Goal: Task Accomplishment & Management: Use online tool/utility

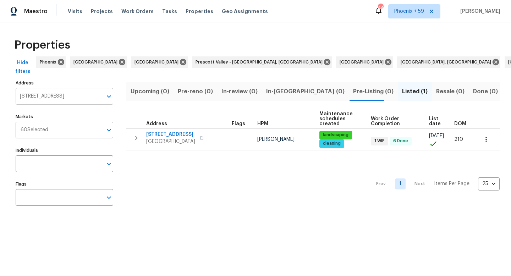
click at [44, 89] on input "[STREET_ADDRESS]" at bounding box center [59, 96] width 87 height 17
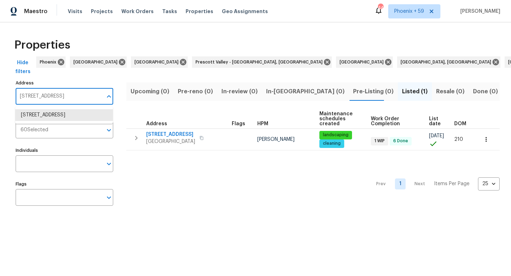
click at [44, 89] on input "[STREET_ADDRESS]" at bounding box center [59, 96] width 87 height 17
paste input "1434 Saddle Crst"
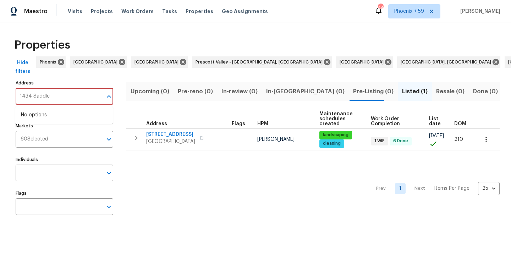
click at [50, 99] on input "1434 Saddle" at bounding box center [59, 96] width 87 height 17
paste input "Crst, Mount Juliet, TN 37122"
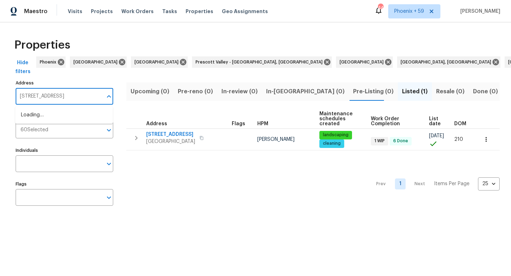
scroll to position [0, 11]
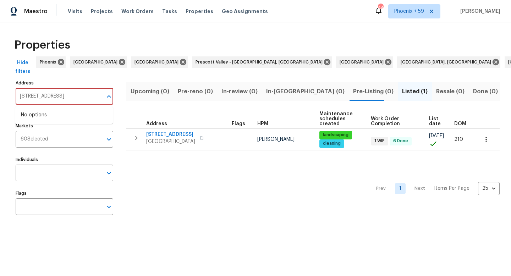
type input "[STREET_ADDRESS]"
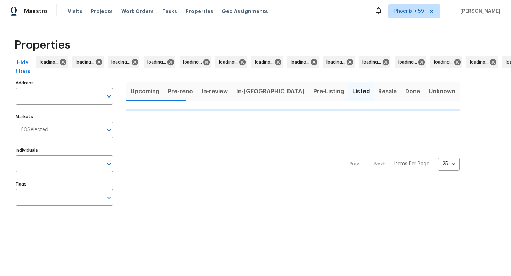
type input "[STREET_ADDRESS]"
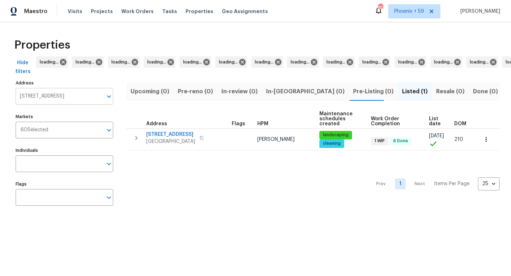
click at [67, 97] on input "[STREET_ADDRESS]" at bounding box center [59, 96] width 87 height 17
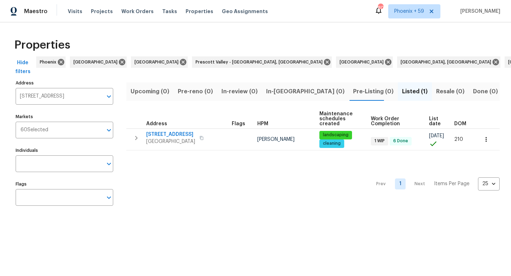
click at [67, 97] on input "[STREET_ADDRESS]" at bounding box center [59, 96] width 87 height 17
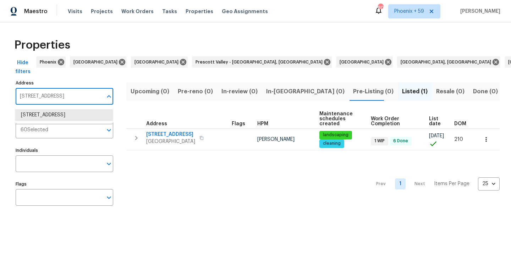
paste input "[STREET_ADDRESS]"
type input "[STREET_ADDRESS]"
click at [63, 117] on li "1434 Saddle Crst Mount Juliet TN 37122" at bounding box center [64, 115] width 98 height 12
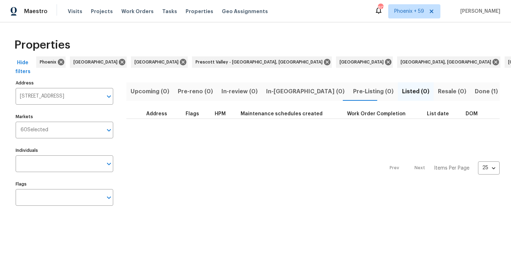
click at [475, 93] on span "Done (1)" at bounding box center [486, 92] width 23 height 10
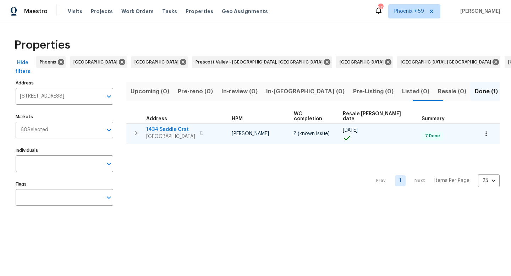
click at [172, 126] on span "1434 Saddle Crst" at bounding box center [170, 129] width 49 height 7
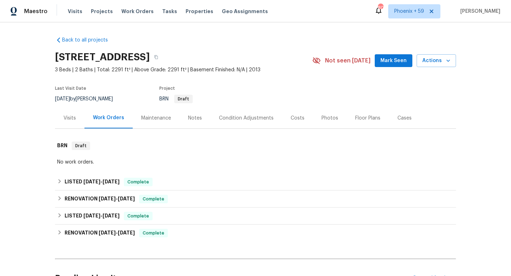
click at [147, 116] on div "Maintenance" at bounding box center [156, 118] width 30 height 7
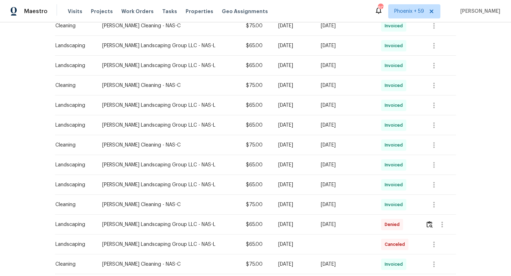
scroll to position [428, 0]
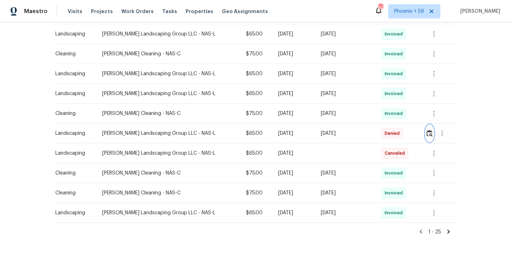
click at [433, 132] on img "button" at bounding box center [430, 133] width 6 height 7
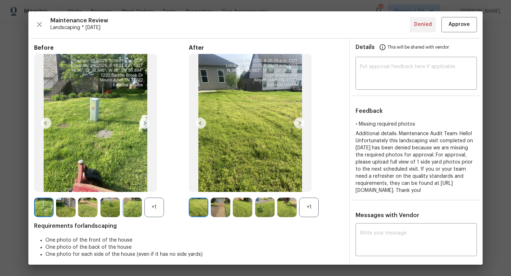
click at [301, 123] on img at bounding box center [299, 122] width 11 height 11
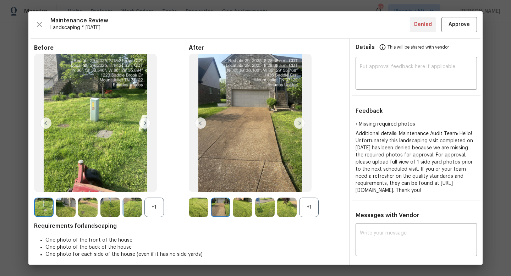
click at [301, 123] on img at bounding box center [299, 122] width 11 height 11
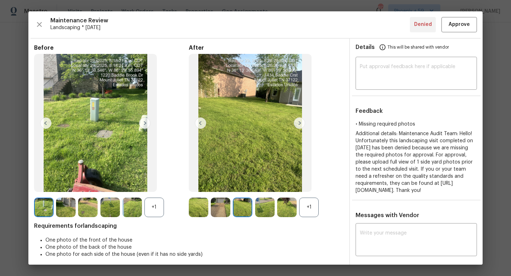
click at [301, 123] on img at bounding box center [299, 122] width 11 height 11
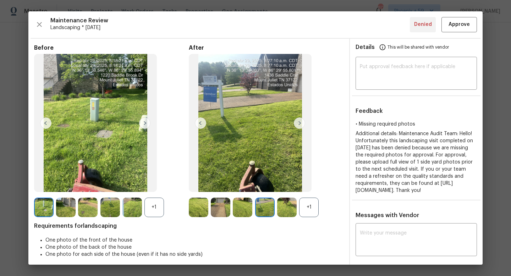
click at [301, 123] on img at bounding box center [299, 122] width 11 height 11
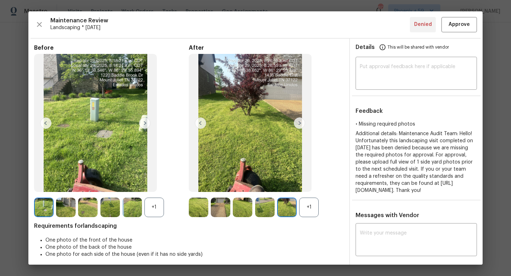
click at [301, 123] on img at bounding box center [299, 122] width 11 height 11
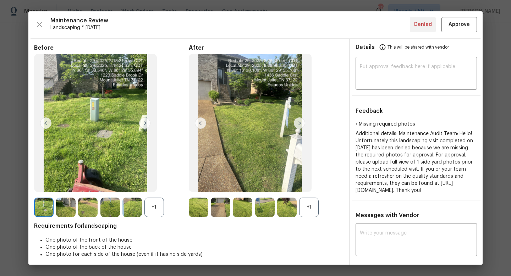
click at [301, 123] on img at bounding box center [299, 122] width 11 height 11
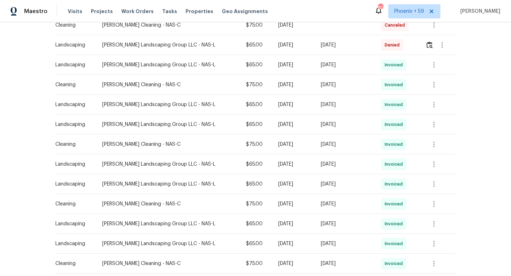
scroll to position [184, 0]
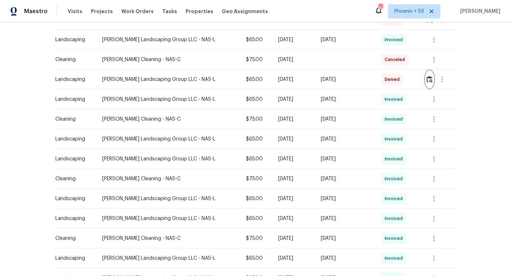
click at [428, 80] on img "button" at bounding box center [430, 79] width 6 height 7
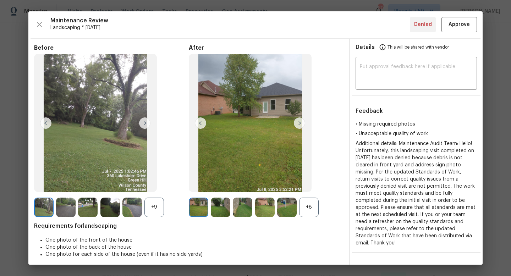
click at [301, 124] on img at bounding box center [299, 122] width 11 height 11
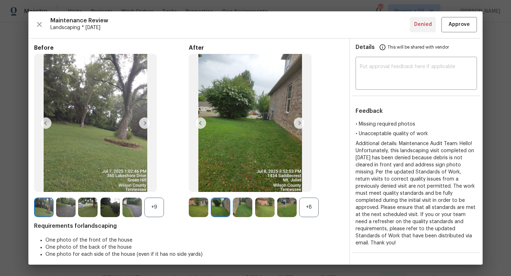
click at [301, 124] on img at bounding box center [299, 122] width 11 height 11
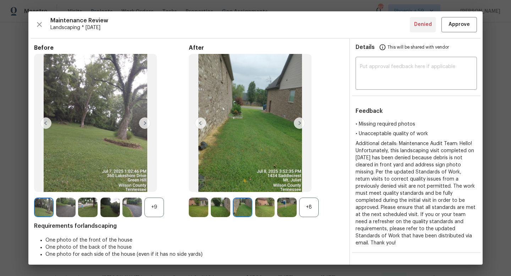
click at [301, 124] on img at bounding box center [299, 122] width 11 height 11
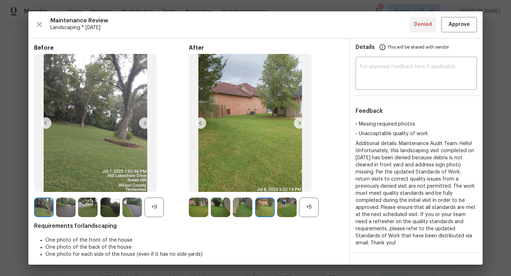
click at [301, 124] on img at bounding box center [299, 122] width 11 height 11
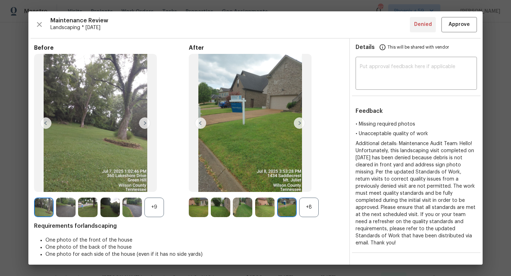
click at [301, 124] on img at bounding box center [299, 122] width 11 height 11
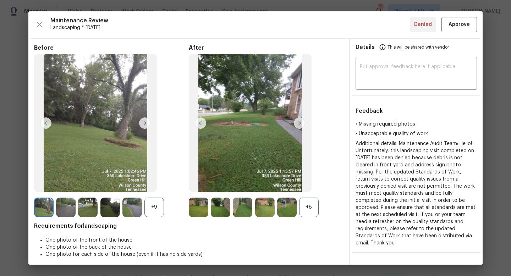
click at [301, 124] on img at bounding box center [299, 122] width 11 height 11
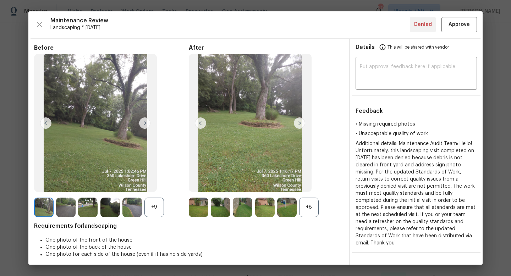
click at [301, 124] on img at bounding box center [299, 122] width 11 height 11
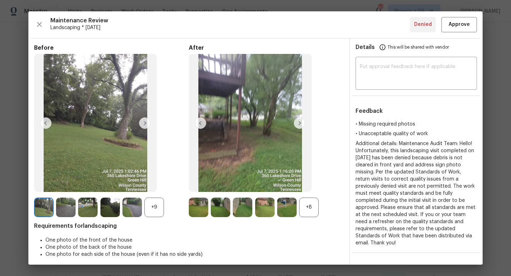
click at [301, 124] on img at bounding box center [299, 122] width 11 height 11
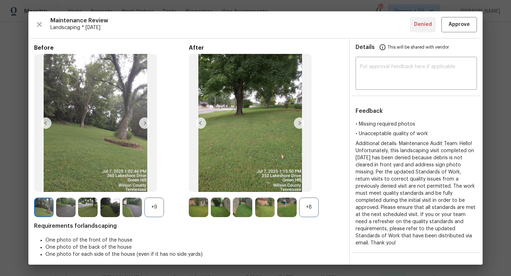
click at [301, 124] on img at bounding box center [299, 122] width 11 height 11
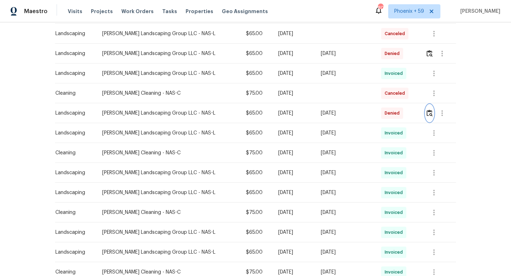
scroll to position [146, 0]
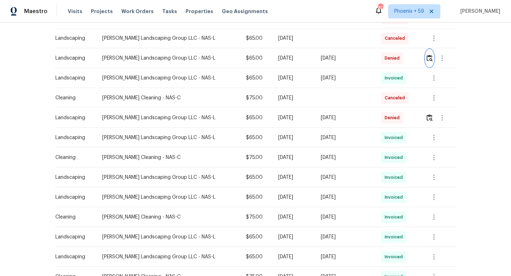
click at [430, 58] on img "button" at bounding box center [430, 58] width 6 height 7
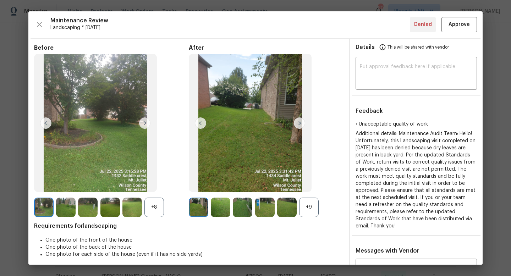
click at [297, 123] on img at bounding box center [299, 122] width 11 height 11
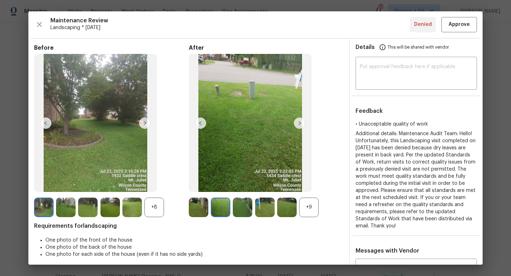
click at [297, 123] on img at bounding box center [299, 122] width 11 height 11
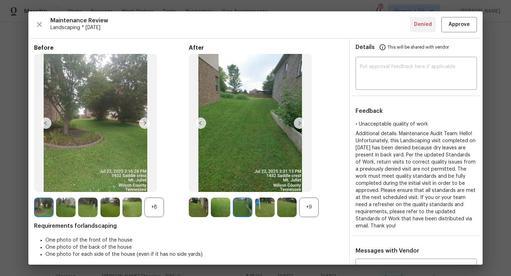
click at [297, 123] on img at bounding box center [299, 122] width 11 height 11
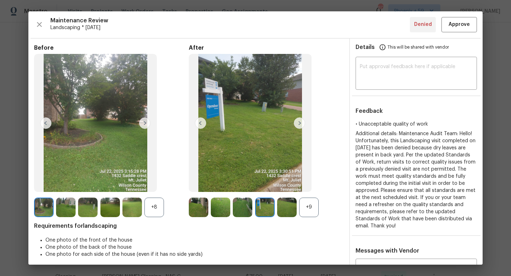
click at [297, 123] on img at bounding box center [299, 122] width 11 height 11
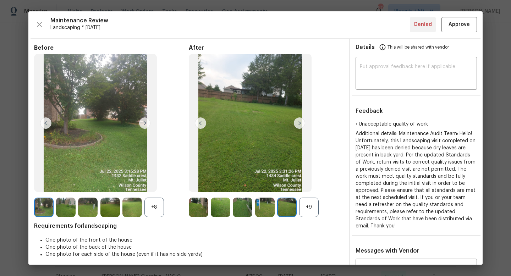
click at [297, 123] on img at bounding box center [299, 122] width 11 height 11
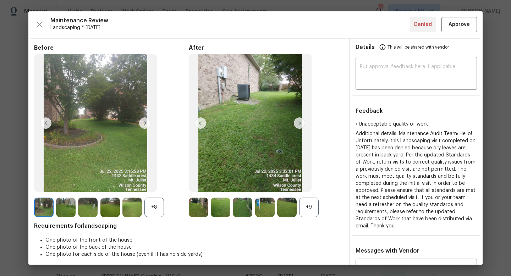
click at [297, 123] on img at bounding box center [299, 122] width 11 height 11
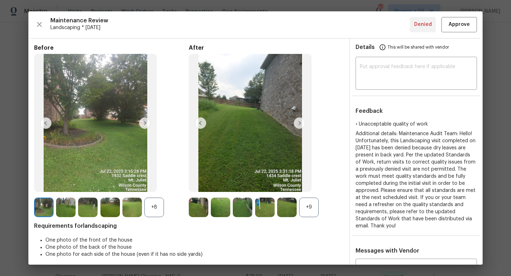
click at [297, 123] on img at bounding box center [299, 122] width 11 height 11
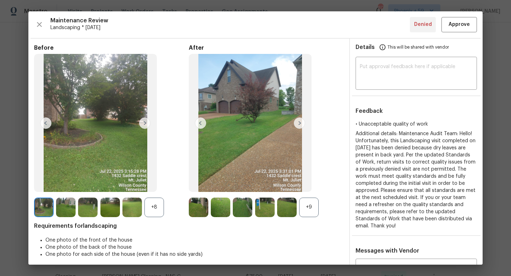
click at [297, 123] on img at bounding box center [299, 122] width 11 height 11
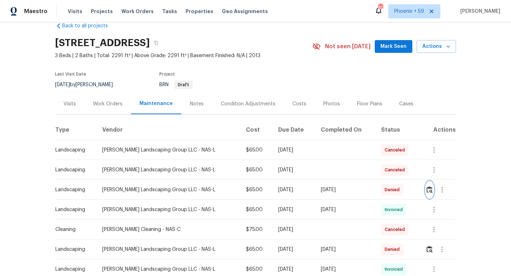
scroll to position [0, 0]
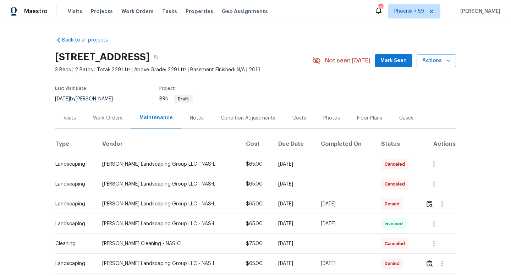
click at [106, 115] on div "Work Orders" at bounding box center [107, 118] width 29 height 7
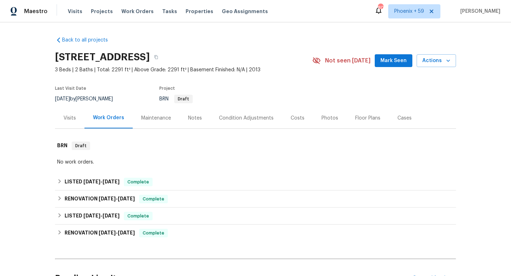
scroll to position [74, 0]
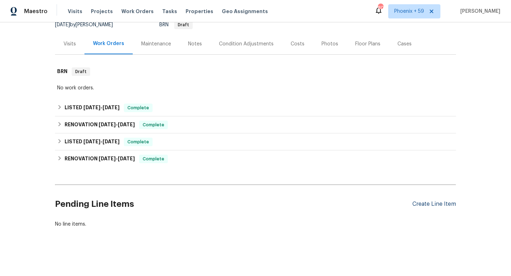
click at [443, 207] on div "Create Line Item" at bounding box center [434, 204] width 44 height 7
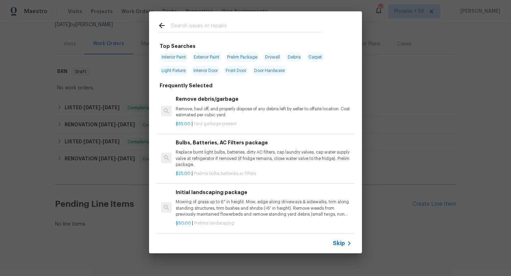
click at [214, 203] on p "Mowing of grass up to 6" in height. Mow, edge along driveways & sidewalks, trim…" at bounding box center [264, 208] width 176 height 18
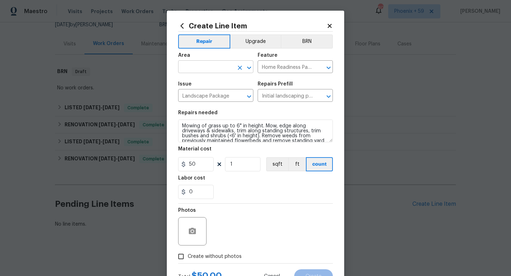
click at [212, 67] on input "text" at bounding box center [205, 67] width 55 height 11
click at [219, 93] on li "Exterior Overall" at bounding box center [215, 95] width 75 height 12
type input "Exterior Overall"
drag, startPoint x: 200, startPoint y: 164, endPoint x: 160, endPoint y: 164, distance: 40.1
click at [160, 164] on div "Create Line Item Repair Upgrade BRN Area Exterior Overall ​ Feature Home Readin…" at bounding box center [255, 138] width 511 height 276
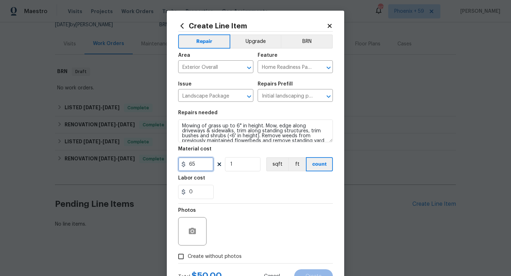
type input "65"
click at [230, 163] on input "1" at bounding box center [242, 164] width 35 height 14
type input "3"
click at [240, 201] on section "Repairs needed Mowing of grass up to 6" in height. Mow, edge along driveways & …" at bounding box center [255, 154] width 155 height 97
click at [220, 258] on span "Create without photos" at bounding box center [215, 256] width 54 height 7
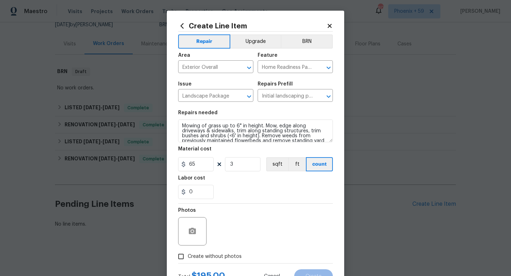
click at [188, 258] on input "Create without photos" at bounding box center [180, 256] width 13 height 13
checkbox input "true"
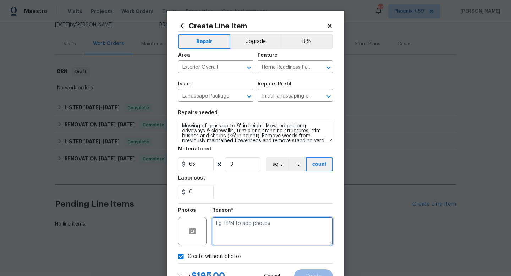
click at [245, 225] on textarea at bounding box center [272, 231] width 121 height 28
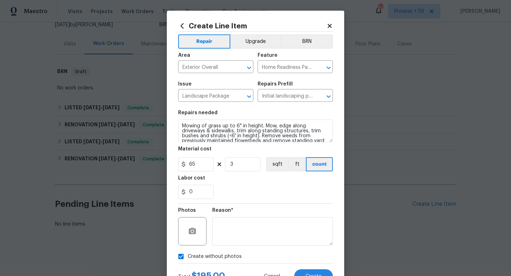
click at [249, 196] on div "0" at bounding box center [255, 192] width 155 height 14
click at [238, 132] on textarea "Mowing of grass up to 6" in height. Mow, edge along driveways & sidewalks, trim…" at bounding box center [255, 131] width 155 height 23
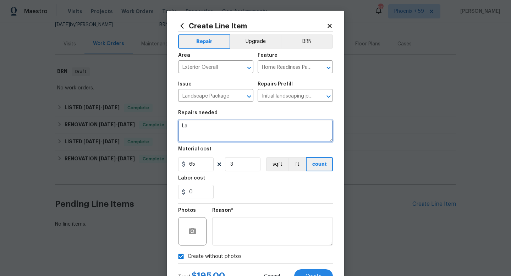
type textarea "L"
click at [240, 128] on textarea "Reversed landscaping denails for" at bounding box center [255, 131] width 155 height 23
click at [267, 127] on textarea "Reversed landscaping denials for" at bounding box center [255, 131] width 155 height 23
type textarea "Reversed landscaping denials for week of 4/28, 7/7, & 7/21 maintenance"
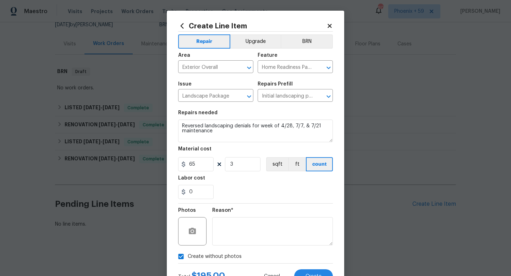
click at [232, 190] on div "0" at bounding box center [255, 192] width 155 height 14
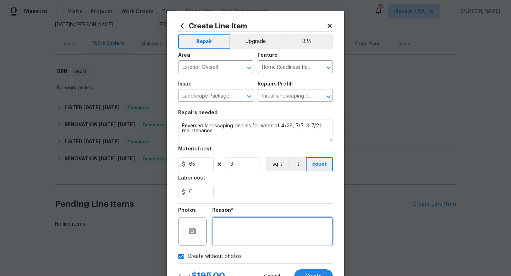
click at [237, 235] on textarea at bounding box center [272, 231] width 121 height 28
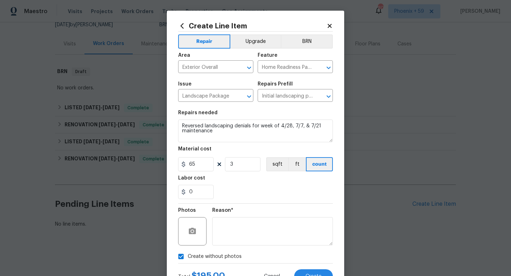
click at [248, 187] on div "0" at bounding box center [255, 192] width 155 height 14
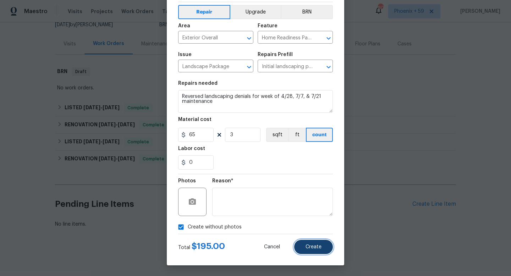
click at [311, 248] on span "Create" at bounding box center [314, 246] width 16 height 5
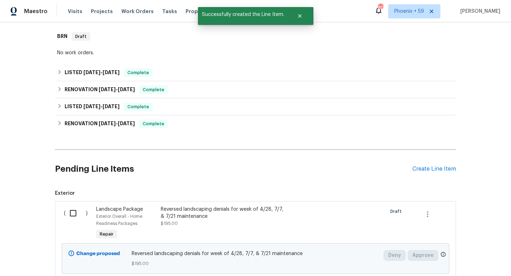
scroll to position [163, 0]
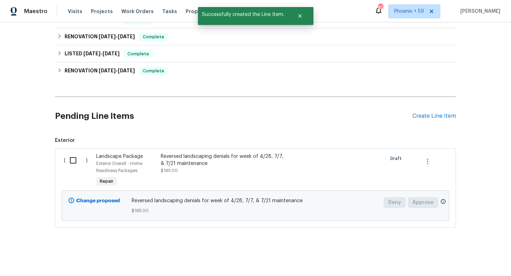
click at [74, 162] on input "checkbox" at bounding box center [76, 160] width 20 height 15
checkbox input "true"
click at [463, 258] on span "Create Work Order" at bounding box center [470, 258] width 47 height 9
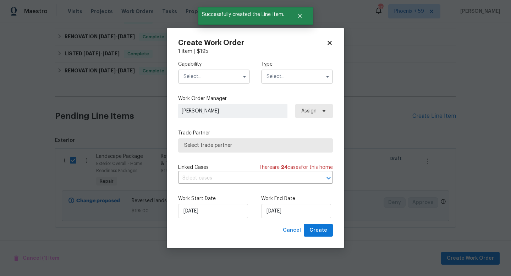
click at [220, 77] on input "text" at bounding box center [214, 77] width 72 height 14
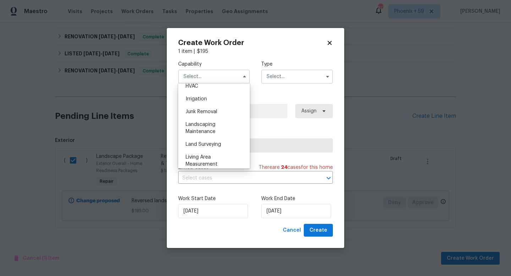
scroll to position [435, 0]
click at [204, 125] on span "Landscaping Maintenance" at bounding box center [201, 127] width 30 height 12
type input "Landscaping Maintenance"
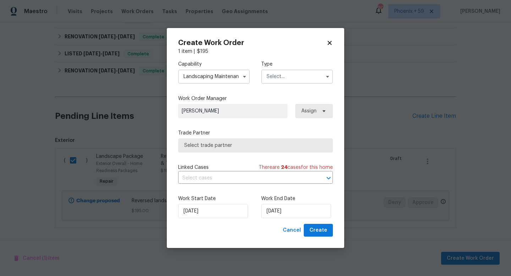
click at [277, 78] on input "text" at bounding box center [297, 77] width 72 height 14
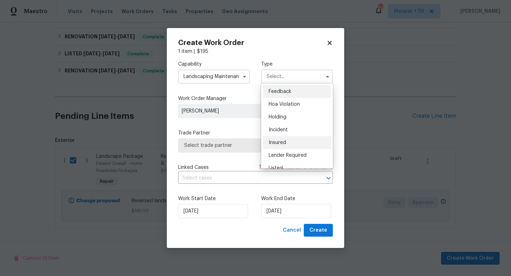
scroll to position [161, 0]
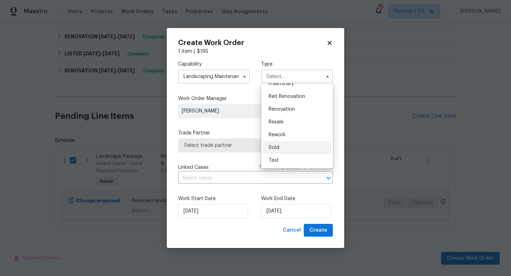
click at [277, 147] on span "Sold" at bounding box center [274, 147] width 11 height 5
type input "Sold"
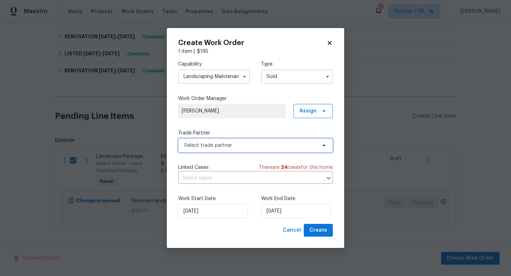
click at [224, 145] on span "Select trade partner" at bounding box center [250, 145] width 132 height 7
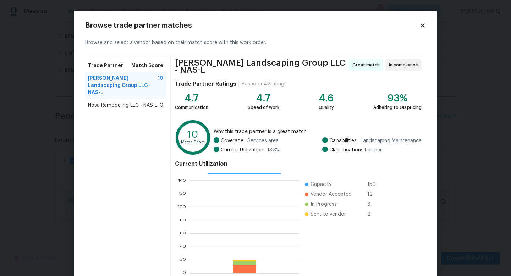
scroll to position [37, 0]
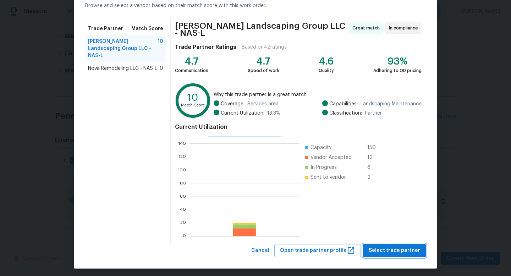
click at [396, 251] on span "Select trade partner" at bounding box center [394, 250] width 51 height 9
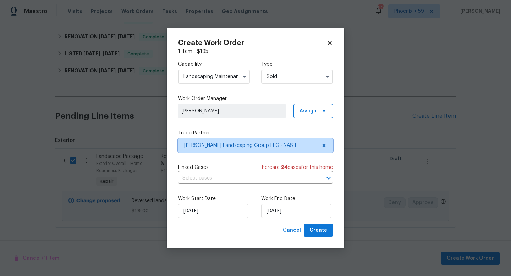
scroll to position [0, 0]
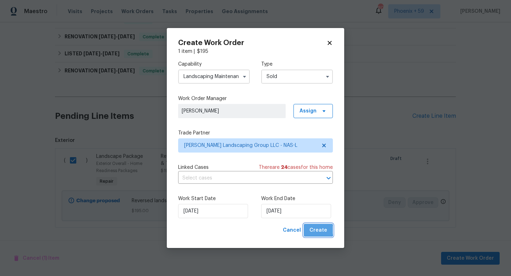
click at [318, 230] on span "Create" at bounding box center [318, 230] width 18 height 9
checkbox input "false"
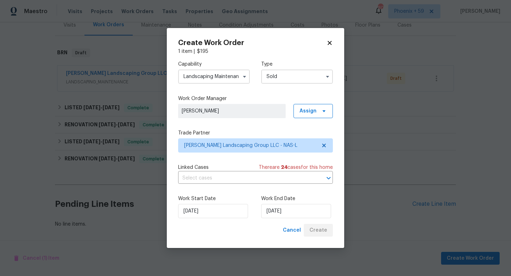
scroll to position [93, 0]
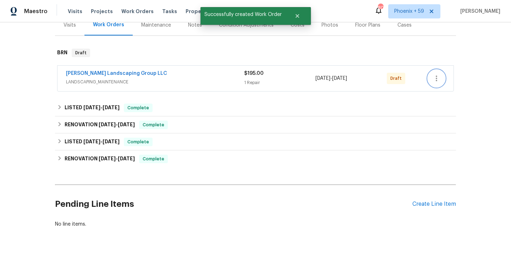
click at [439, 77] on icon "button" at bounding box center [436, 78] width 9 height 9
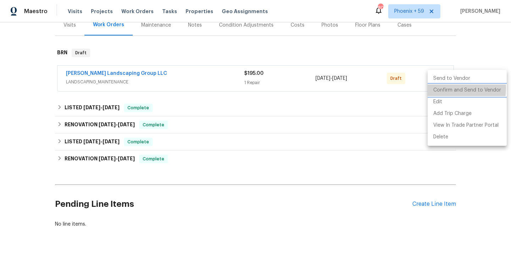
click at [442, 88] on li "Confirm and Send to Vendor" at bounding box center [467, 90] width 79 height 12
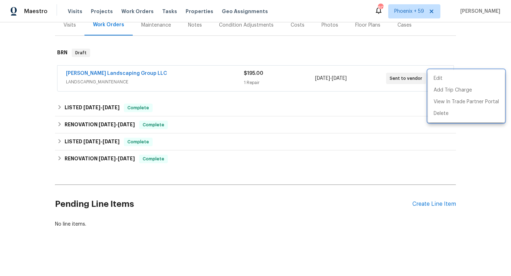
click at [385, 101] on div at bounding box center [255, 138] width 511 height 276
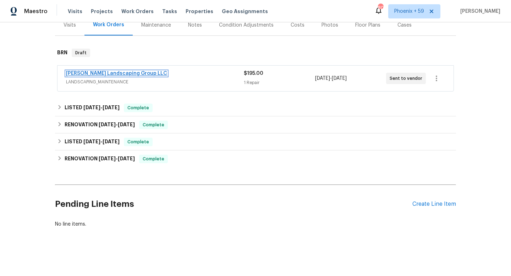
click at [139, 72] on link "[PERSON_NAME] Landscaping Group LLC" at bounding box center [116, 73] width 101 height 5
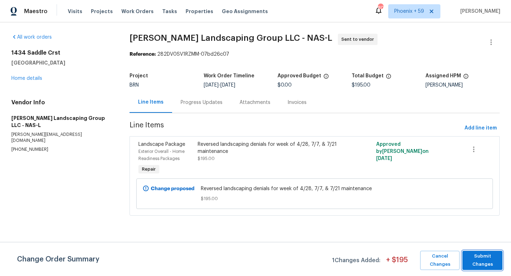
click at [487, 266] on span "Submit Changes" at bounding box center [482, 260] width 33 height 16
